Goal: Check status: Check status

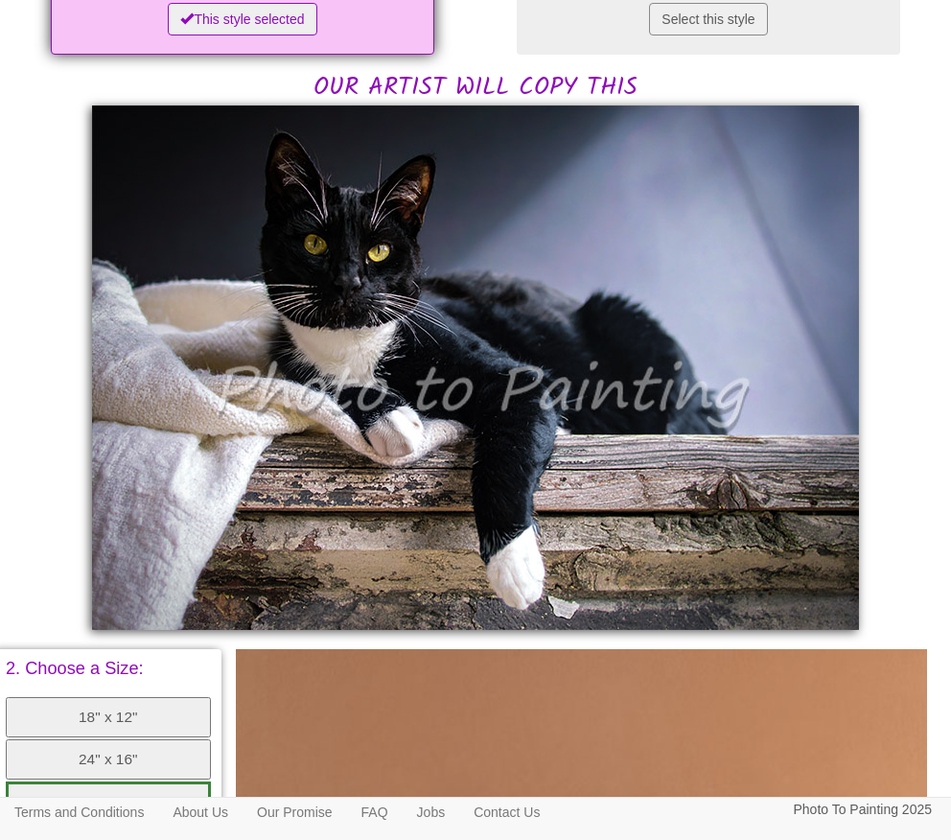
scroll to position [404, 0]
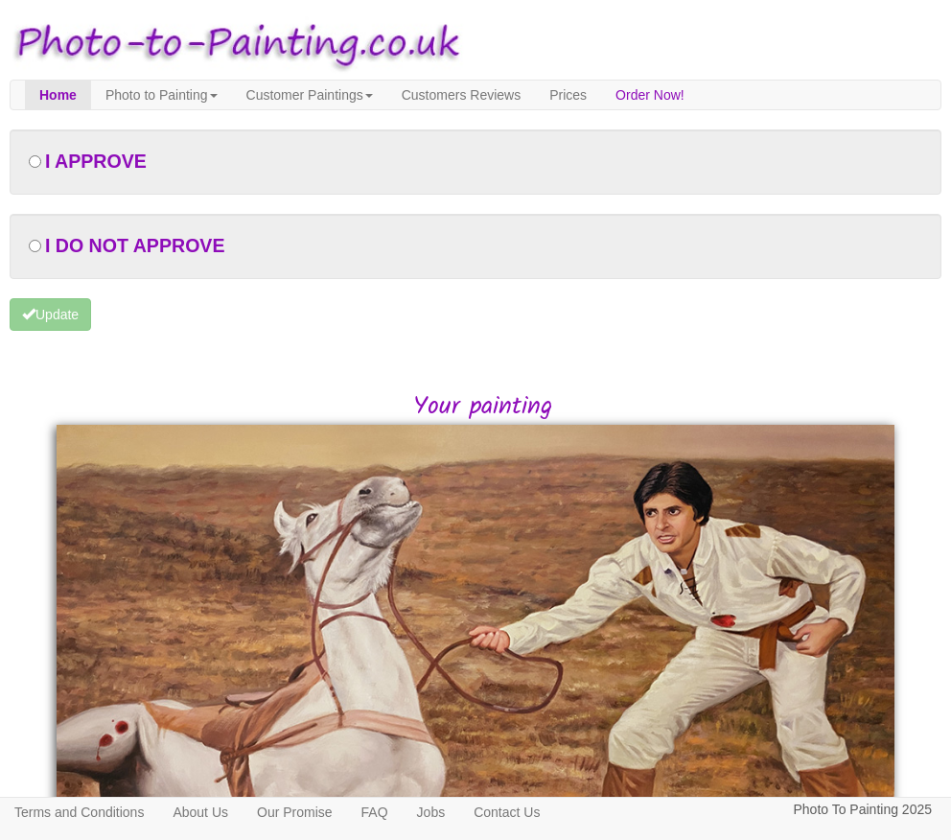
scroll to position [121, 0]
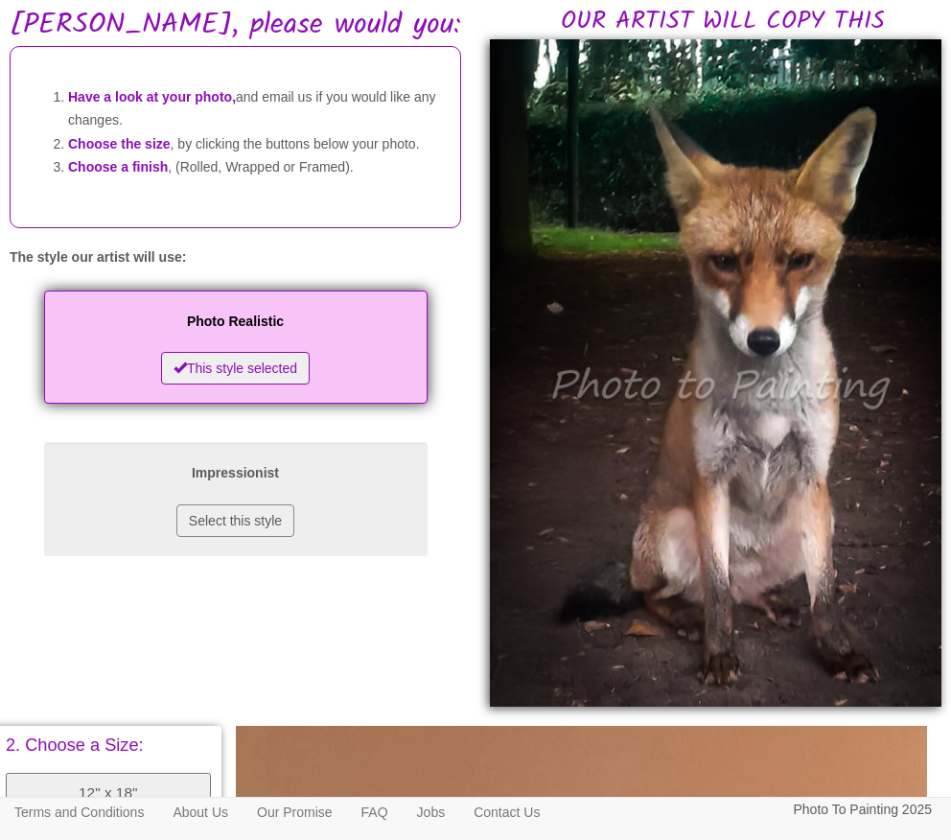
scroll to position [124, 0]
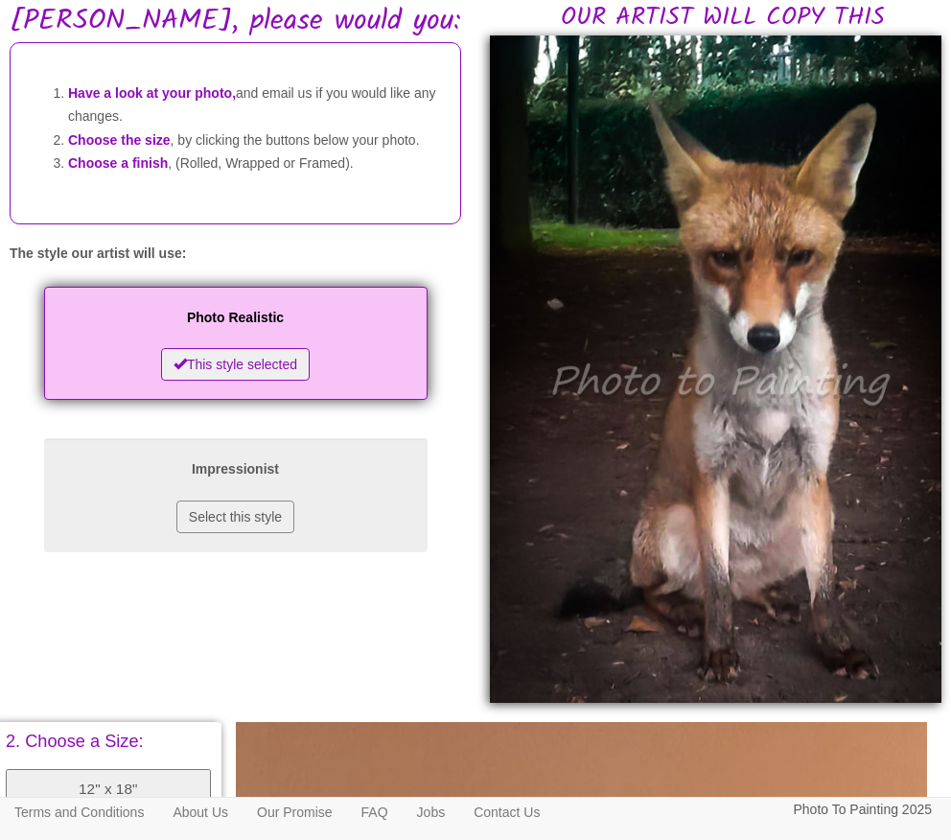
click at [679, 317] on img at bounding box center [716, 368] width 452 height 667
click at [467, 572] on div "Have a look at your photo, and email us if you would like any changes. Choose t…" at bounding box center [235, 306] width 480 height 529
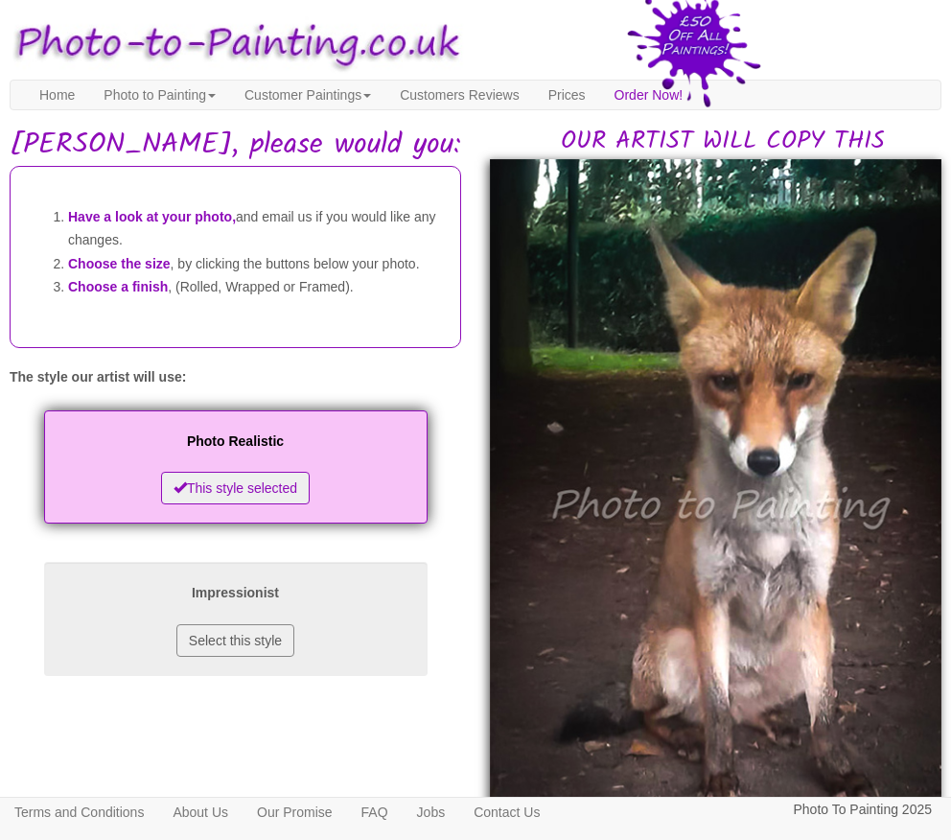
scroll to position [124, 0]
